Goal: Task Accomplishment & Management: Complete application form

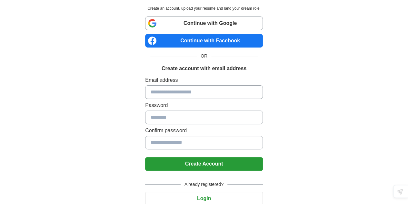
scroll to position [31, 0]
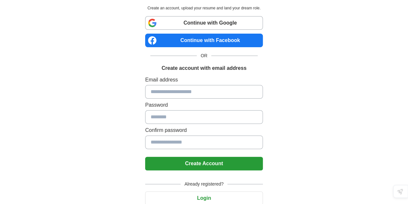
click at [177, 92] on input at bounding box center [204, 92] width 118 height 14
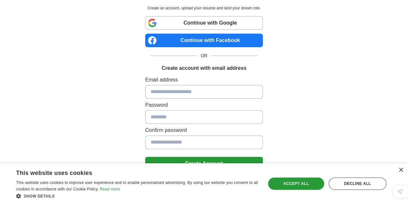
click at [101, 118] on div "Create account to Easy Apply. Create an account, upload your resume and land yo…" at bounding box center [204, 98] width 320 height 259
click at [161, 93] on input at bounding box center [204, 92] width 118 height 14
type input "**********"
click at [158, 117] on input at bounding box center [204, 117] width 118 height 14
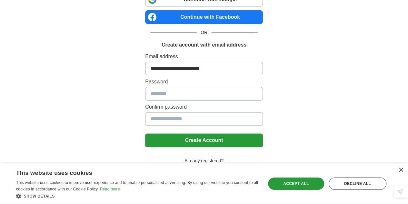
click at [397, 170] on div "×" at bounding box center [399, 170] width 8 height 5
click at [400, 170] on div "×" at bounding box center [400, 169] width 5 height 5
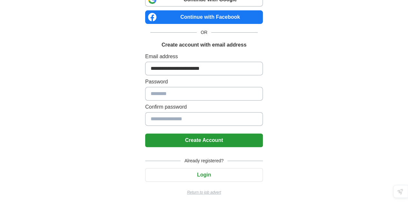
click at [214, 175] on button "Login" at bounding box center [204, 175] width 118 height 14
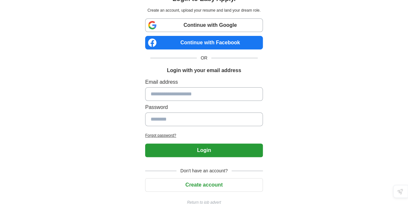
scroll to position [25, 0]
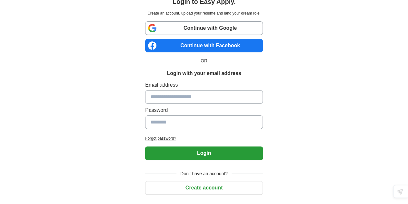
click at [206, 98] on input at bounding box center [204, 97] width 118 height 14
click at [176, 122] on input at bounding box center [204, 122] width 118 height 14
click at [192, 100] on input "**********" at bounding box center [204, 97] width 118 height 14
type input "**********"
click at [188, 124] on input at bounding box center [204, 122] width 118 height 14
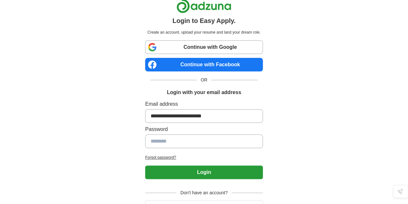
scroll to position [0, 0]
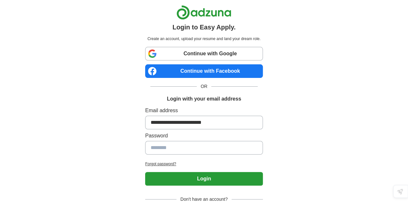
click at [163, 144] on input at bounding box center [204, 148] width 118 height 14
drag, startPoint x: 243, startPoint y: 14, endPoint x: 180, endPoint y: 12, distance: 62.3
click at [180, 12] on div at bounding box center [204, 12] width 118 height 15
click at [199, 141] on input at bounding box center [204, 148] width 118 height 14
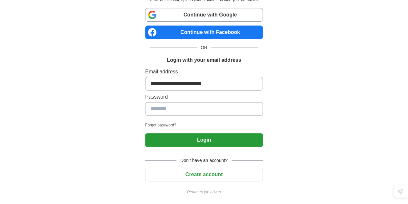
click at [200, 176] on button "Create account" at bounding box center [204, 174] width 118 height 14
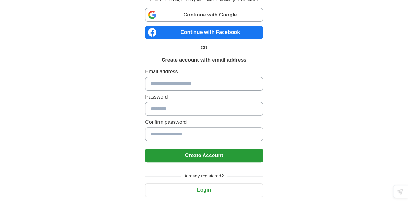
click at [195, 83] on input at bounding box center [204, 84] width 118 height 14
type input "**********"
click at [179, 110] on input at bounding box center [204, 109] width 118 height 14
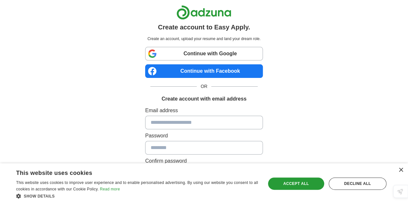
drag, startPoint x: 237, startPoint y: 14, endPoint x: 197, endPoint y: 12, distance: 40.7
click at [197, 12] on div at bounding box center [204, 12] width 118 height 15
click at [268, 27] on div "Create account to Easy Apply. Create an account, upload your resume and land yo…" at bounding box center [204, 129] width 128 height 259
click at [216, 13] on img at bounding box center [203, 12] width 55 height 15
